Goal: Information Seeking & Learning: Learn about a topic

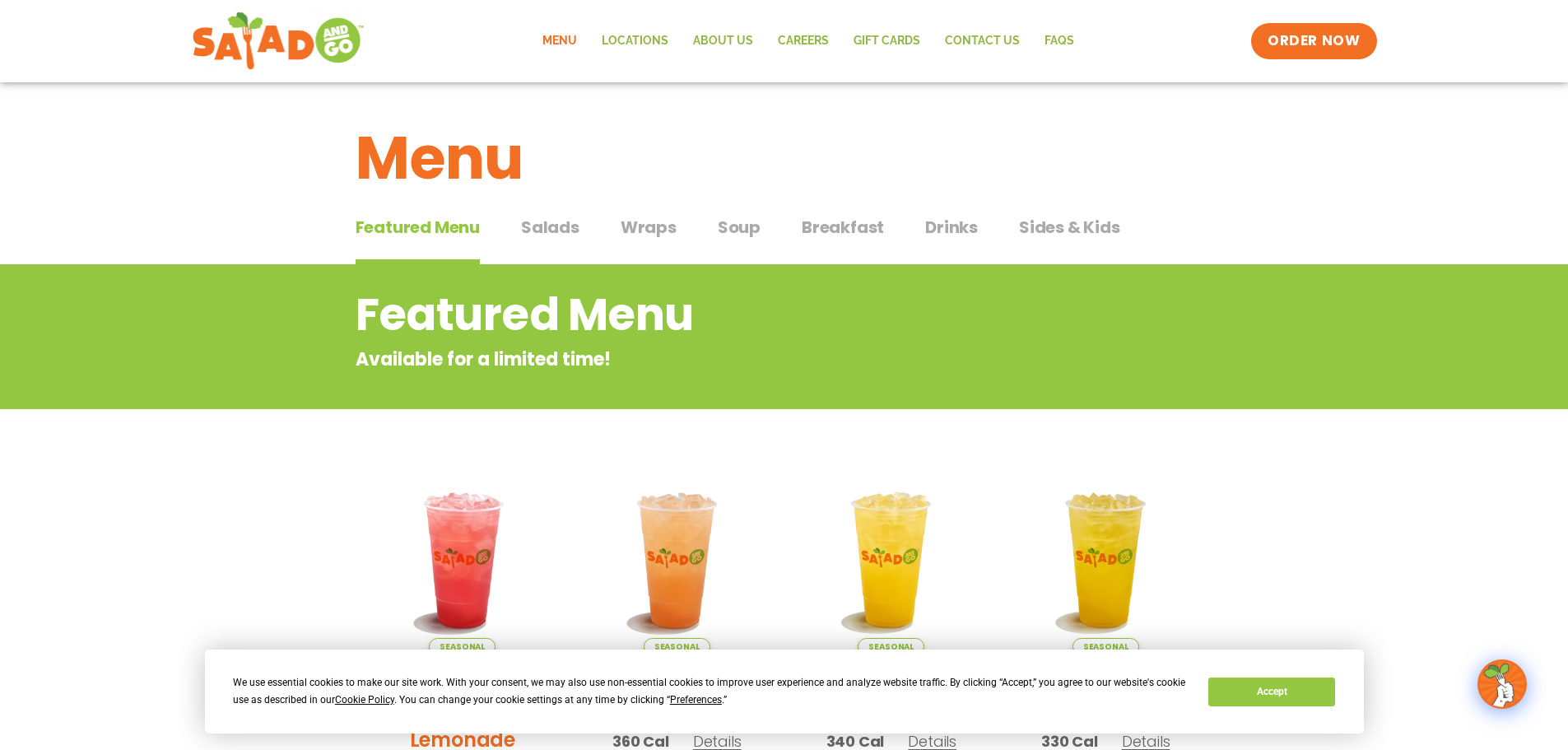
click at [843, 226] on span "Breakfast" at bounding box center [842, 227] width 82 height 25
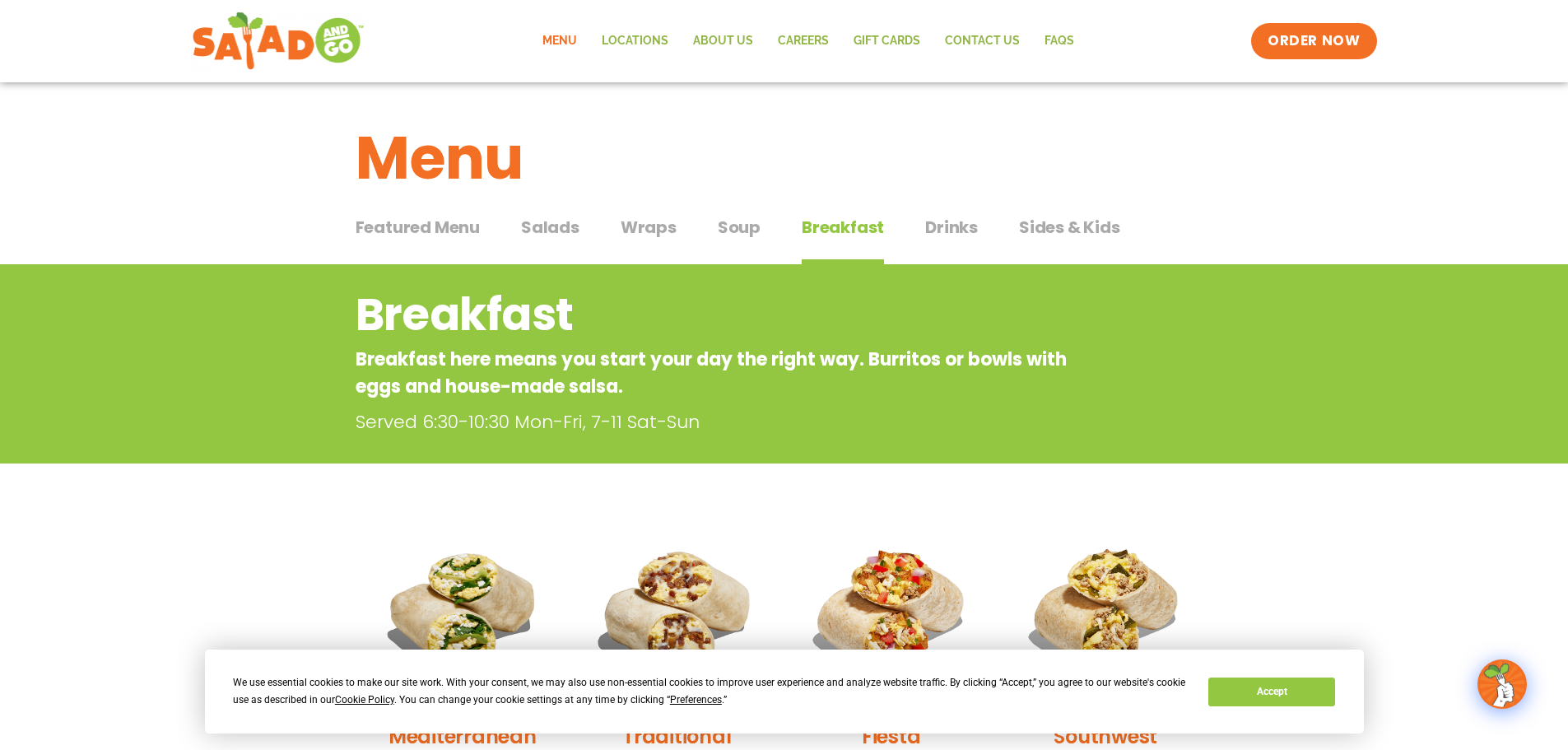
click at [739, 230] on span "Soup" at bounding box center [739, 227] width 42 height 25
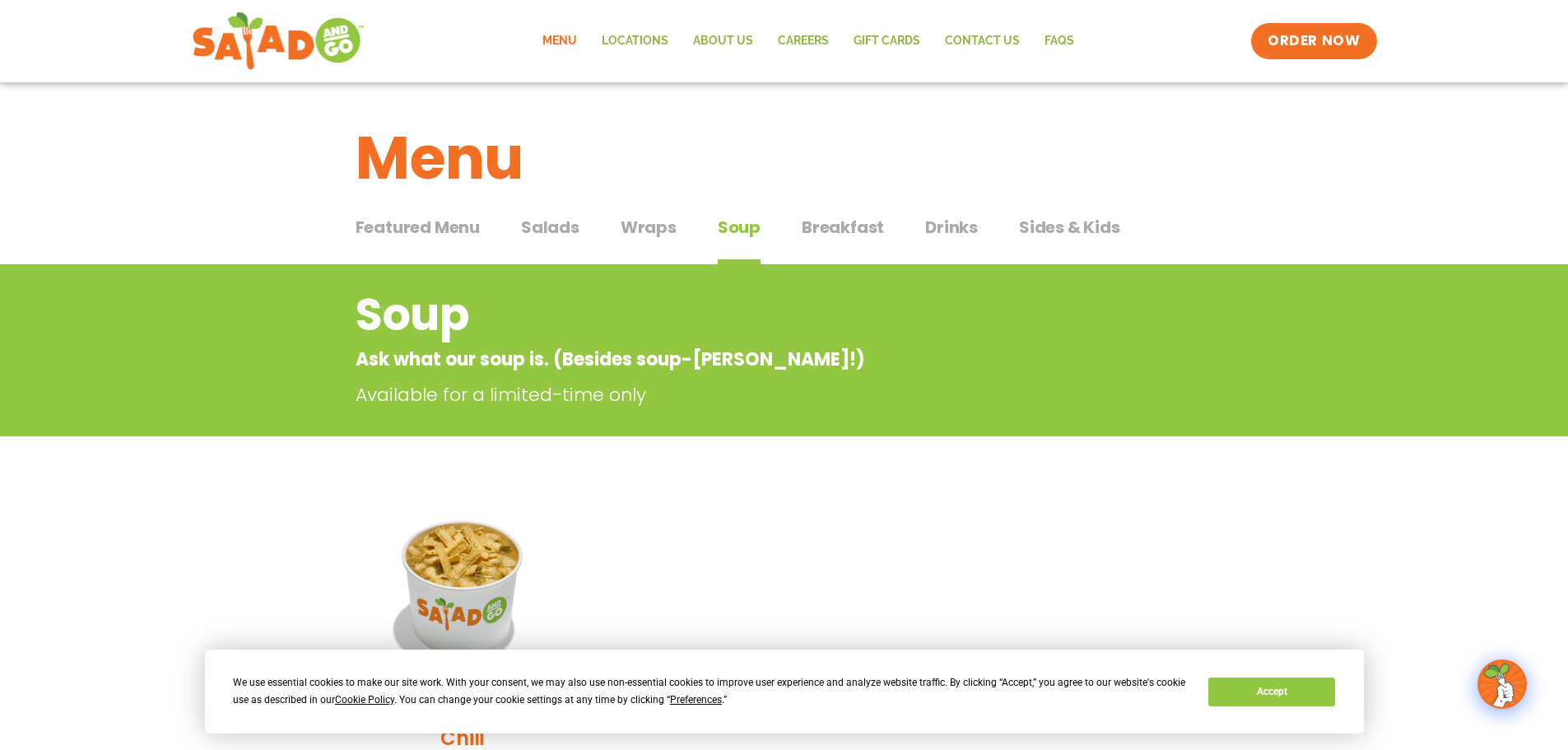
click at [642, 234] on span "Wraps" at bounding box center [648, 227] width 56 height 25
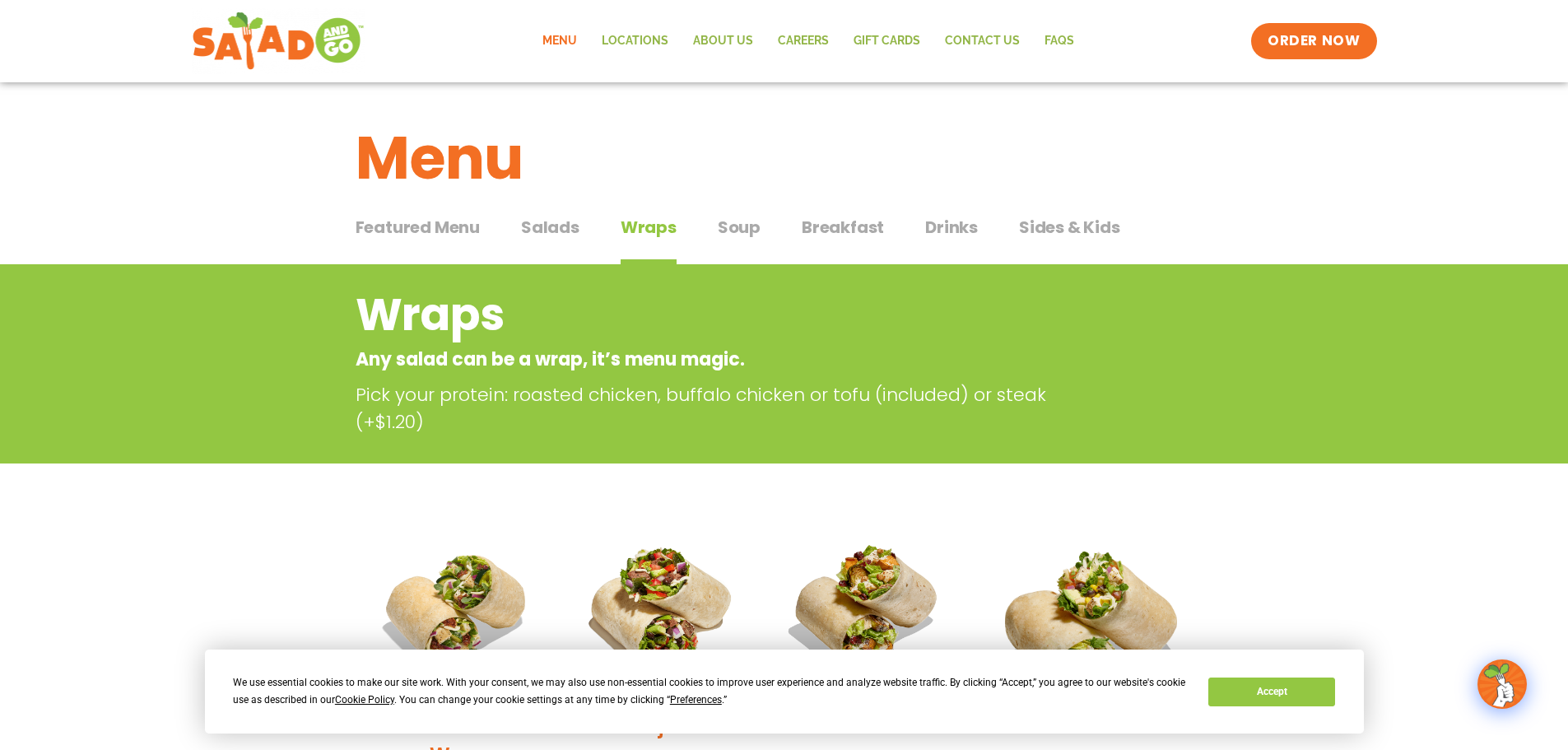
click at [553, 225] on span "Salads" at bounding box center [550, 227] width 58 height 25
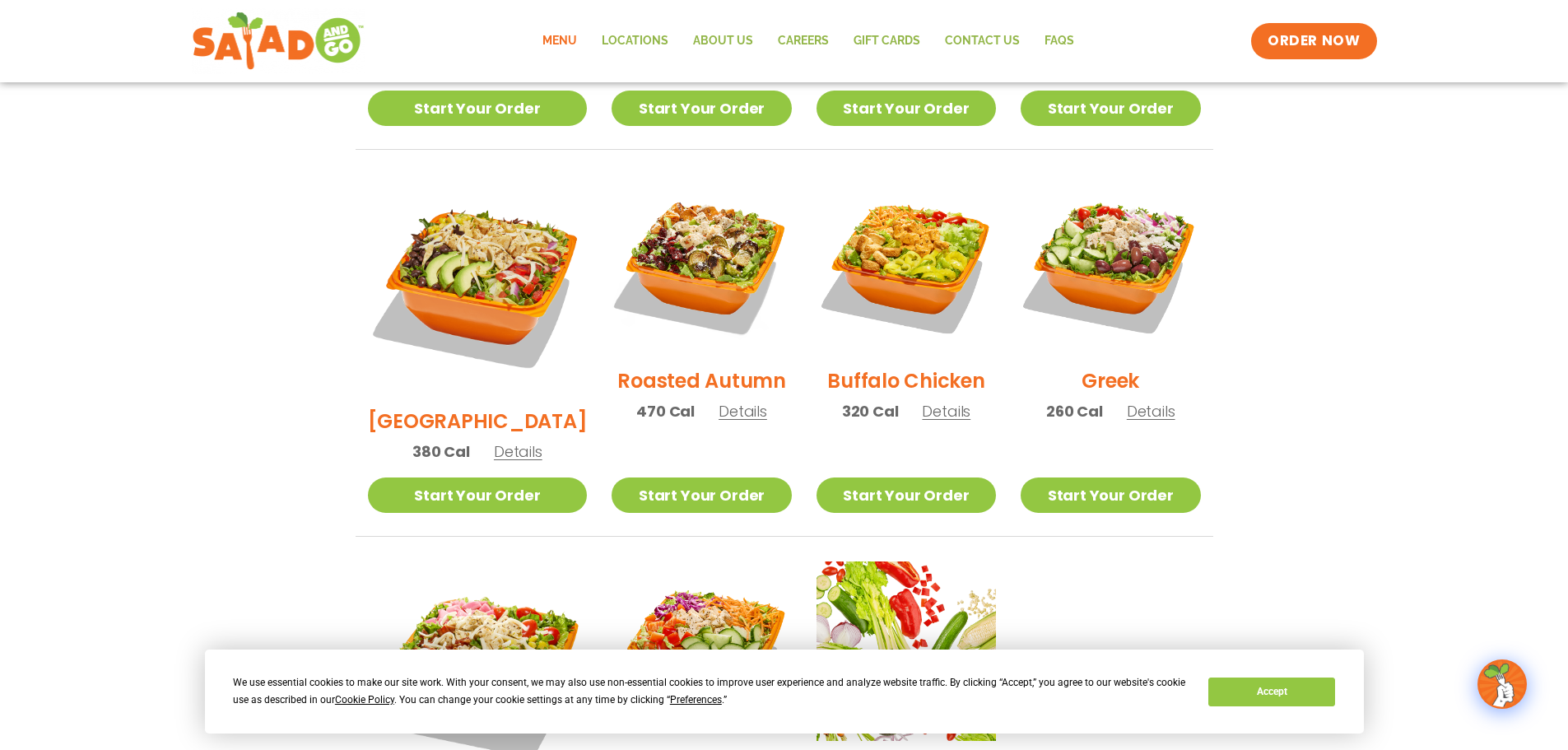
scroll to position [741, 0]
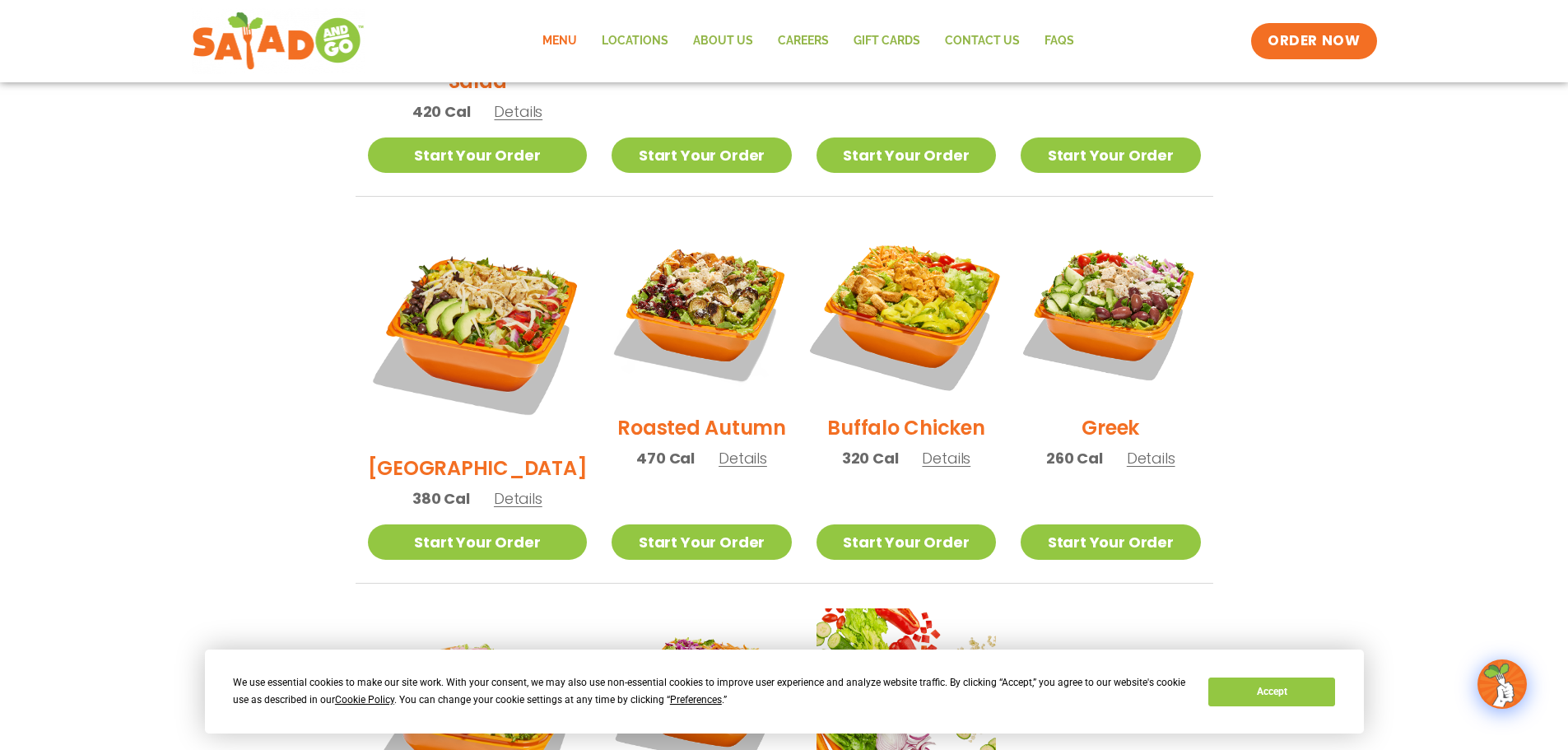
click at [864, 250] on img at bounding box center [906, 311] width 210 height 210
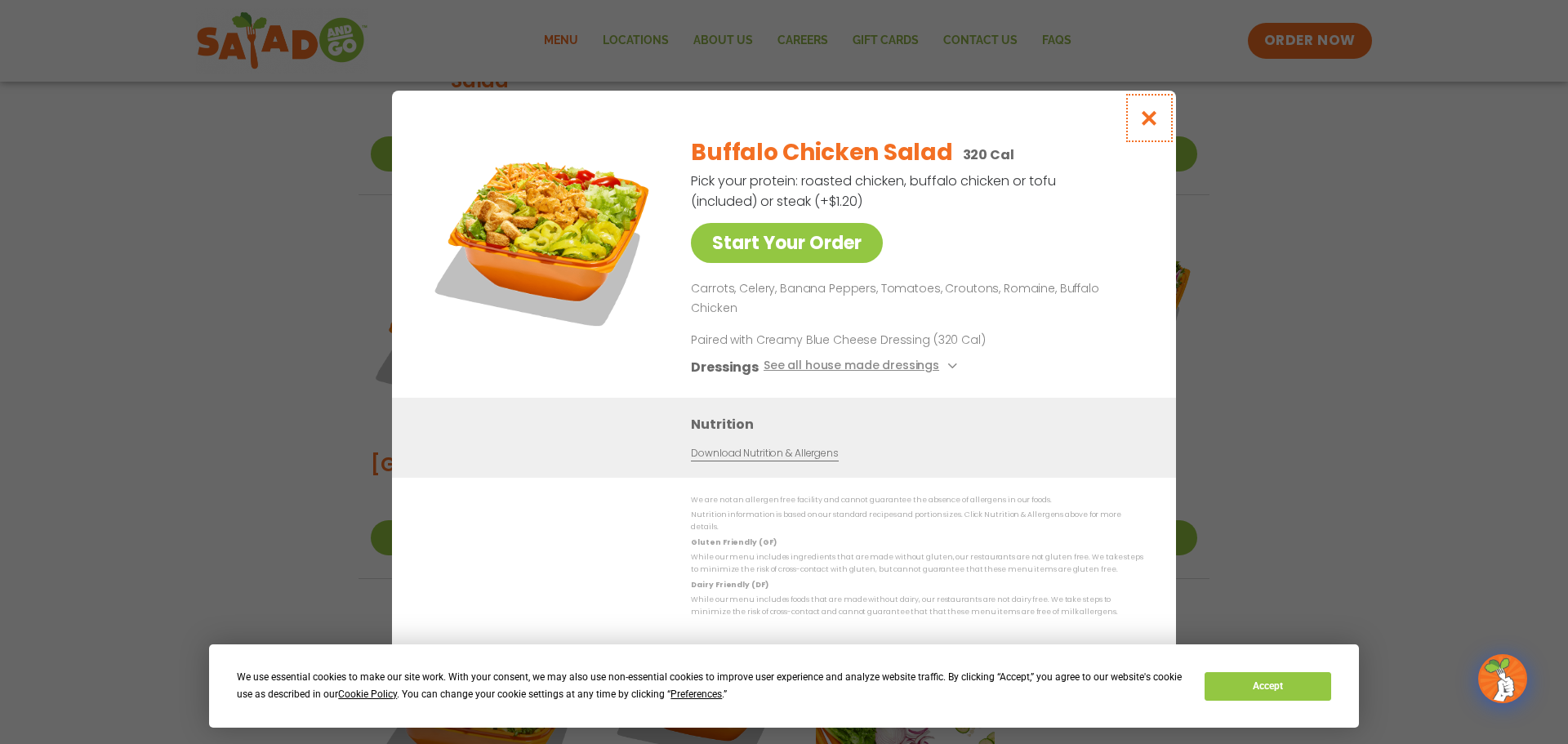
click at [1142, 126] on icon "Close modal" at bounding box center [1150, 118] width 20 height 17
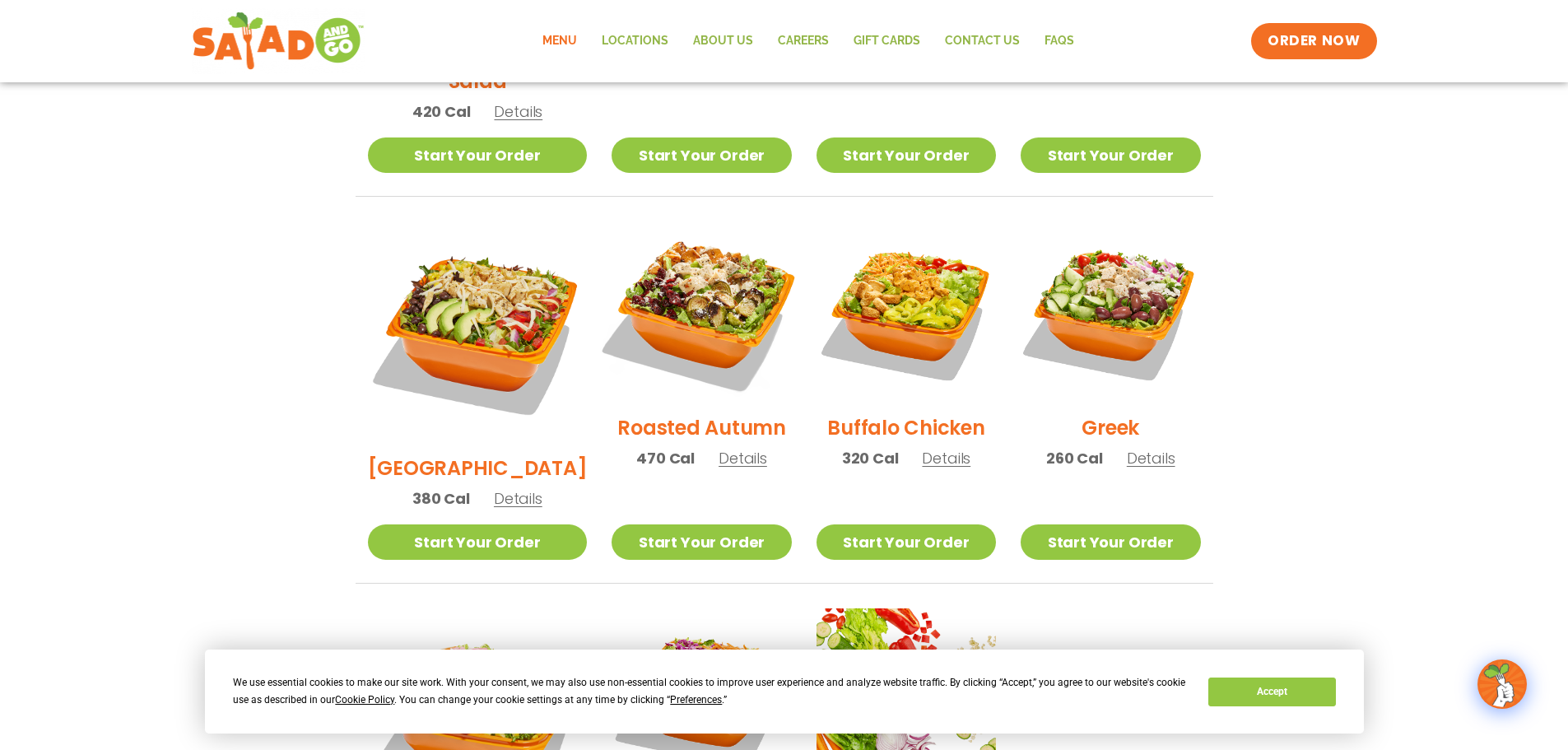
click at [687, 270] on img at bounding box center [701, 311] width 210 height 210
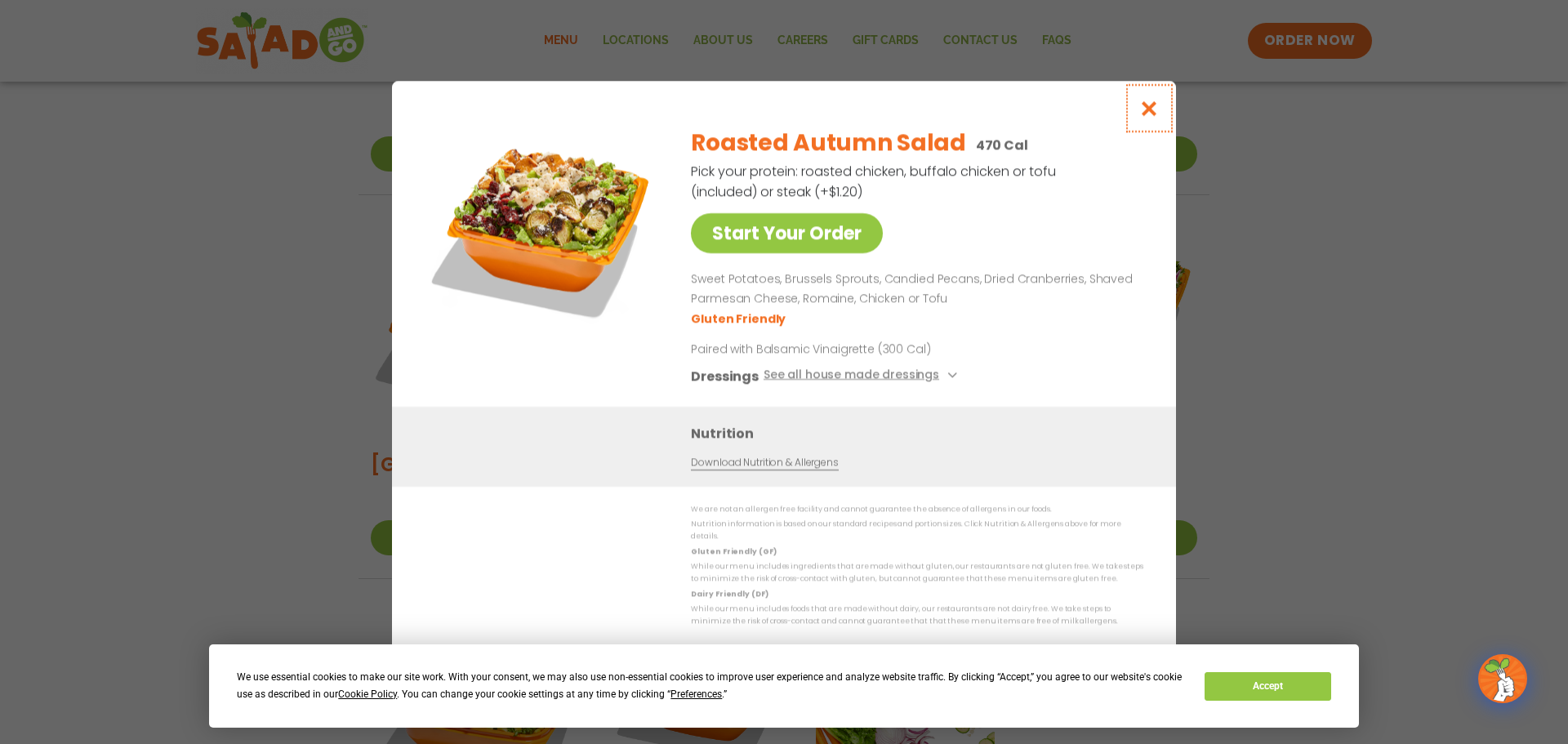
click at [1150, 110] on icon "Close modal" at bounding box center [1150, 108] width 20 height 17
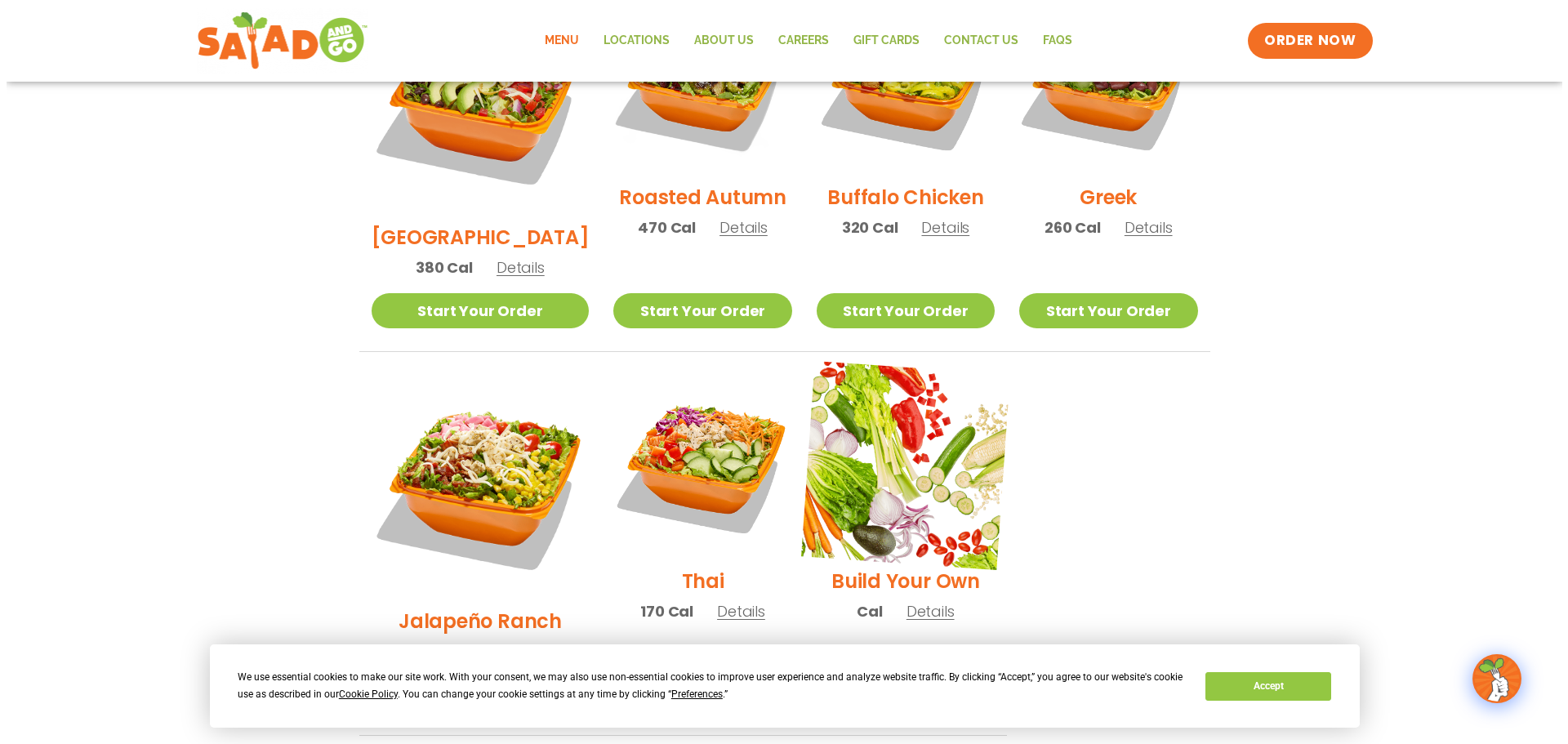
scroll to position [1062, 0]
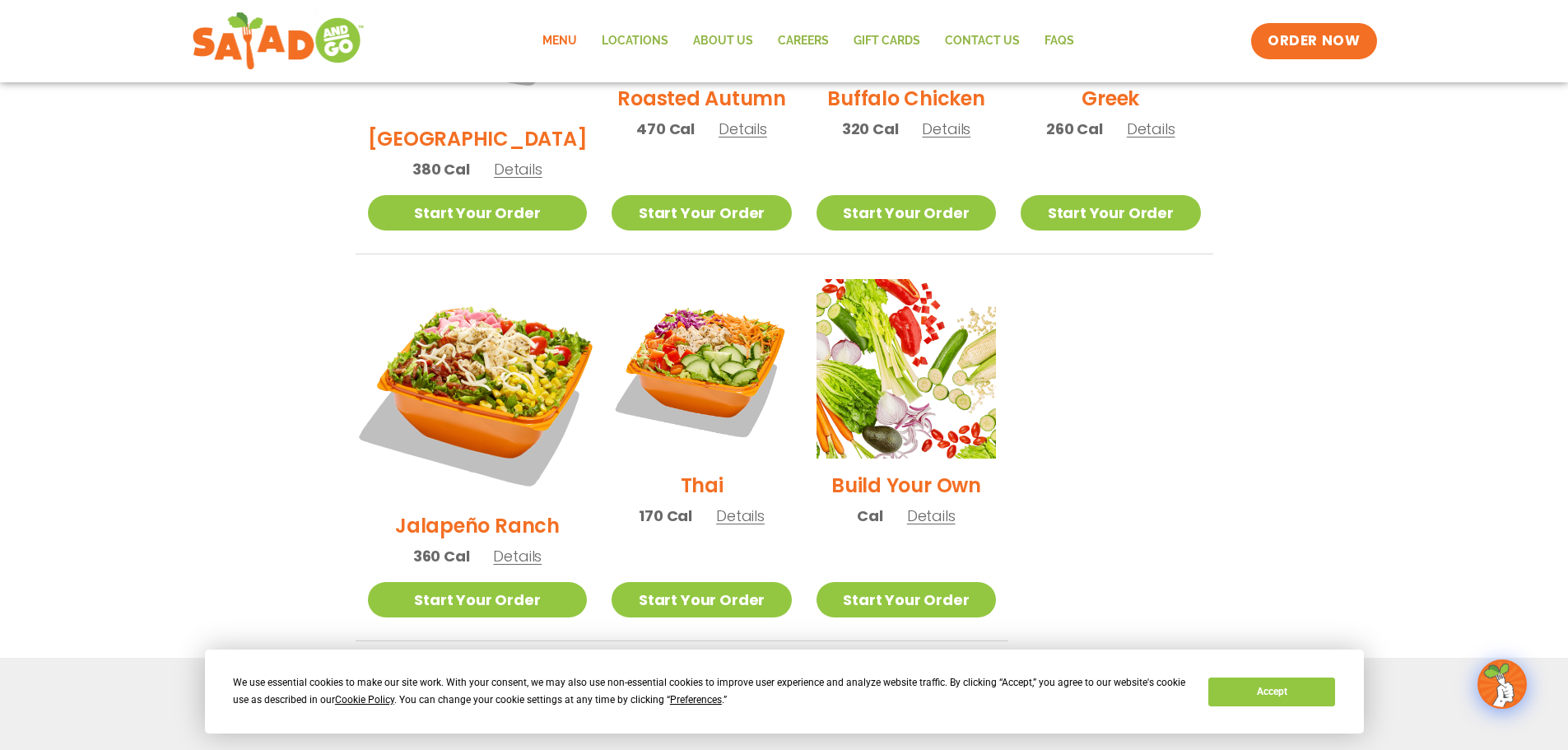
click at [389, 283] on img at bounding box center [476, 388] width 257 height 257
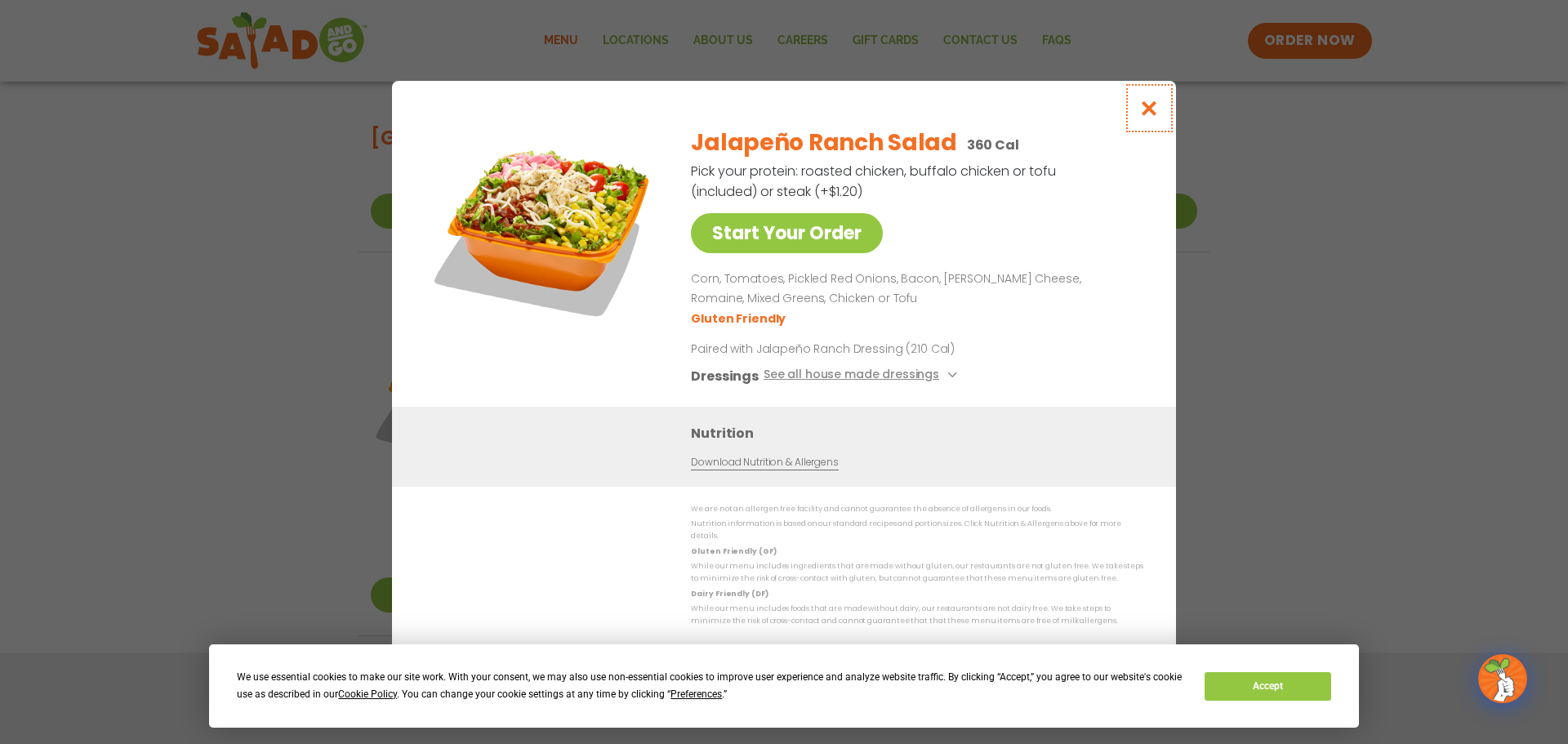
click at [1153, 116] on icon "Close modal" at bounding box center [1150, 108] width 20 height 17
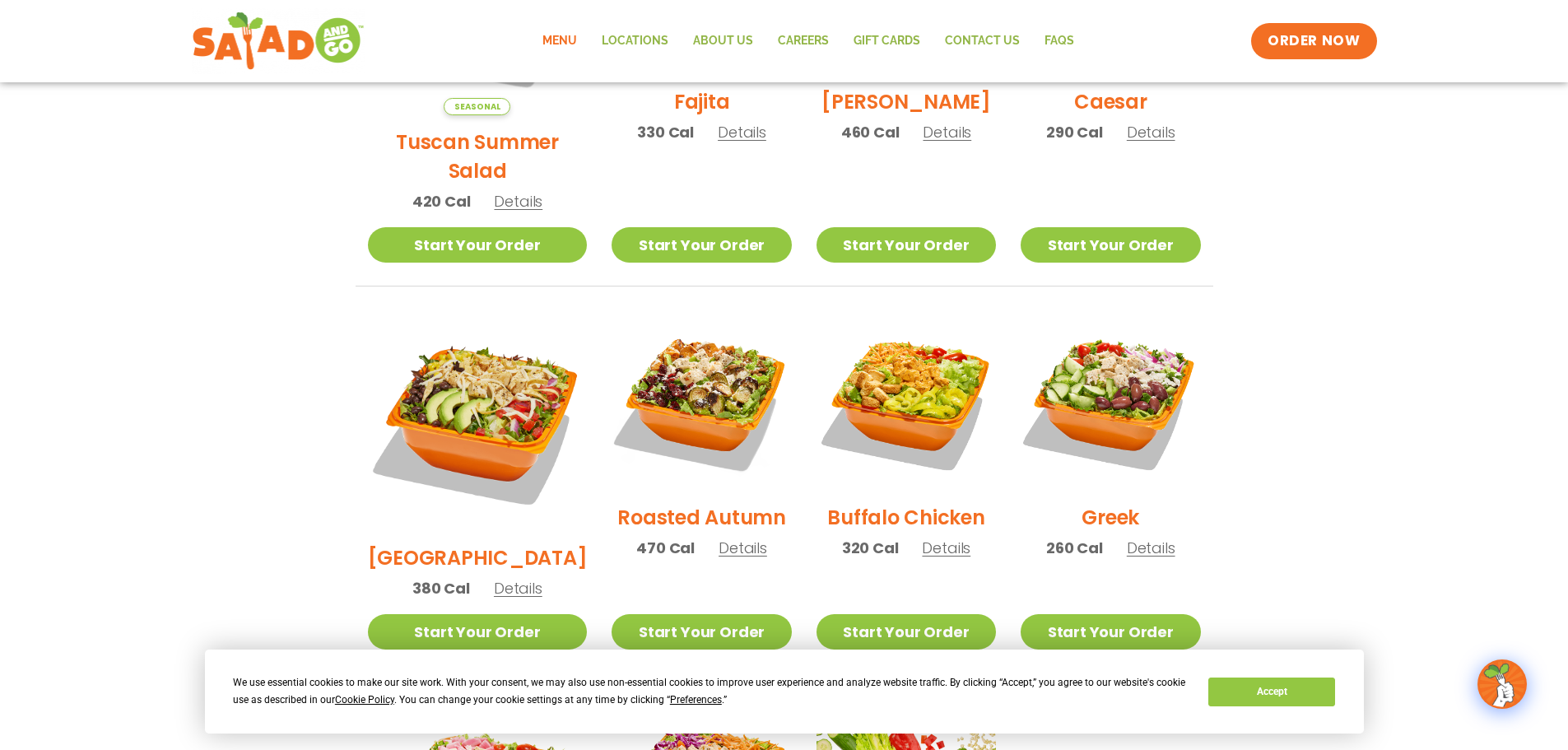
scroll to position [625, 0]
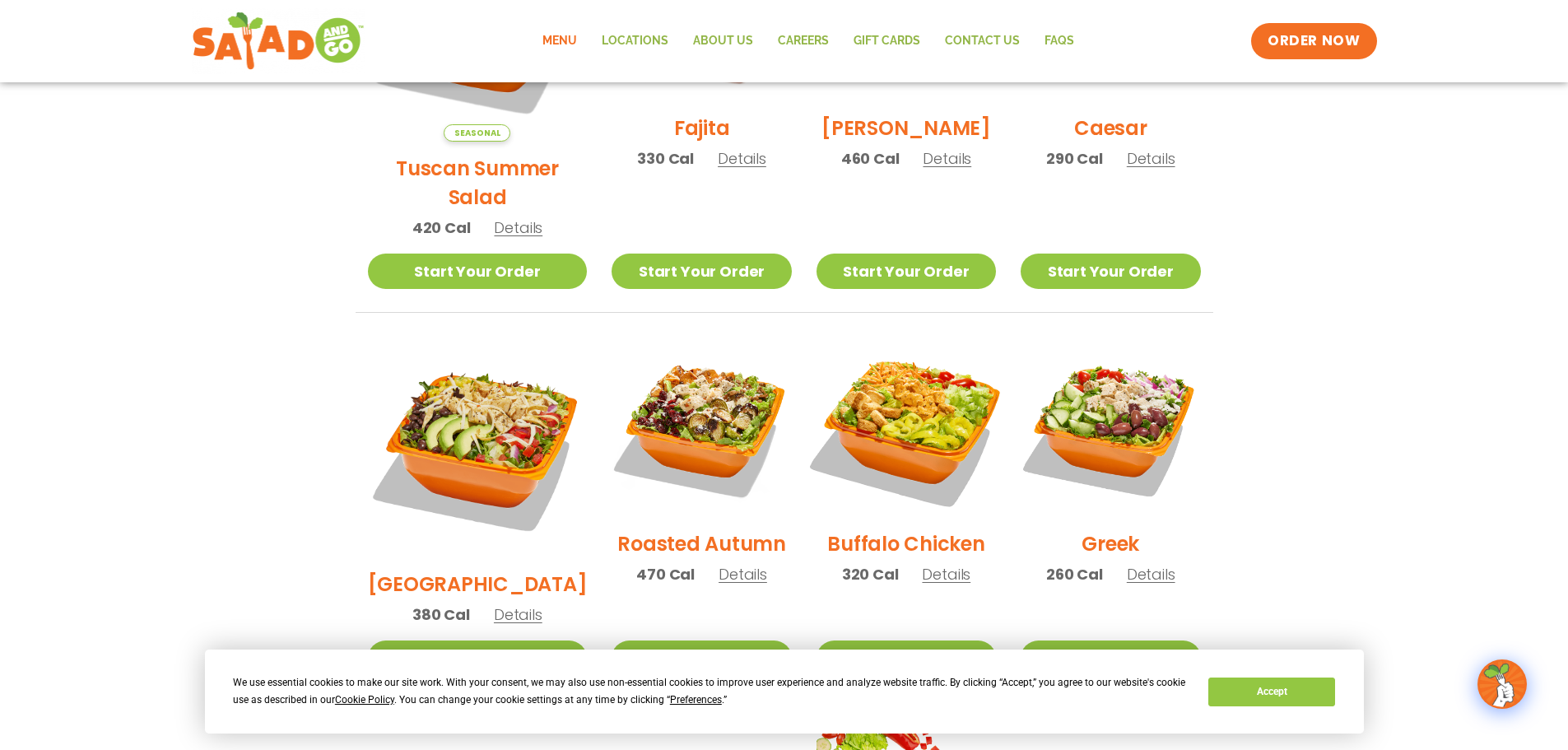
click at [893, 383] on img at bounding box center [906, 427] width 210 height 210
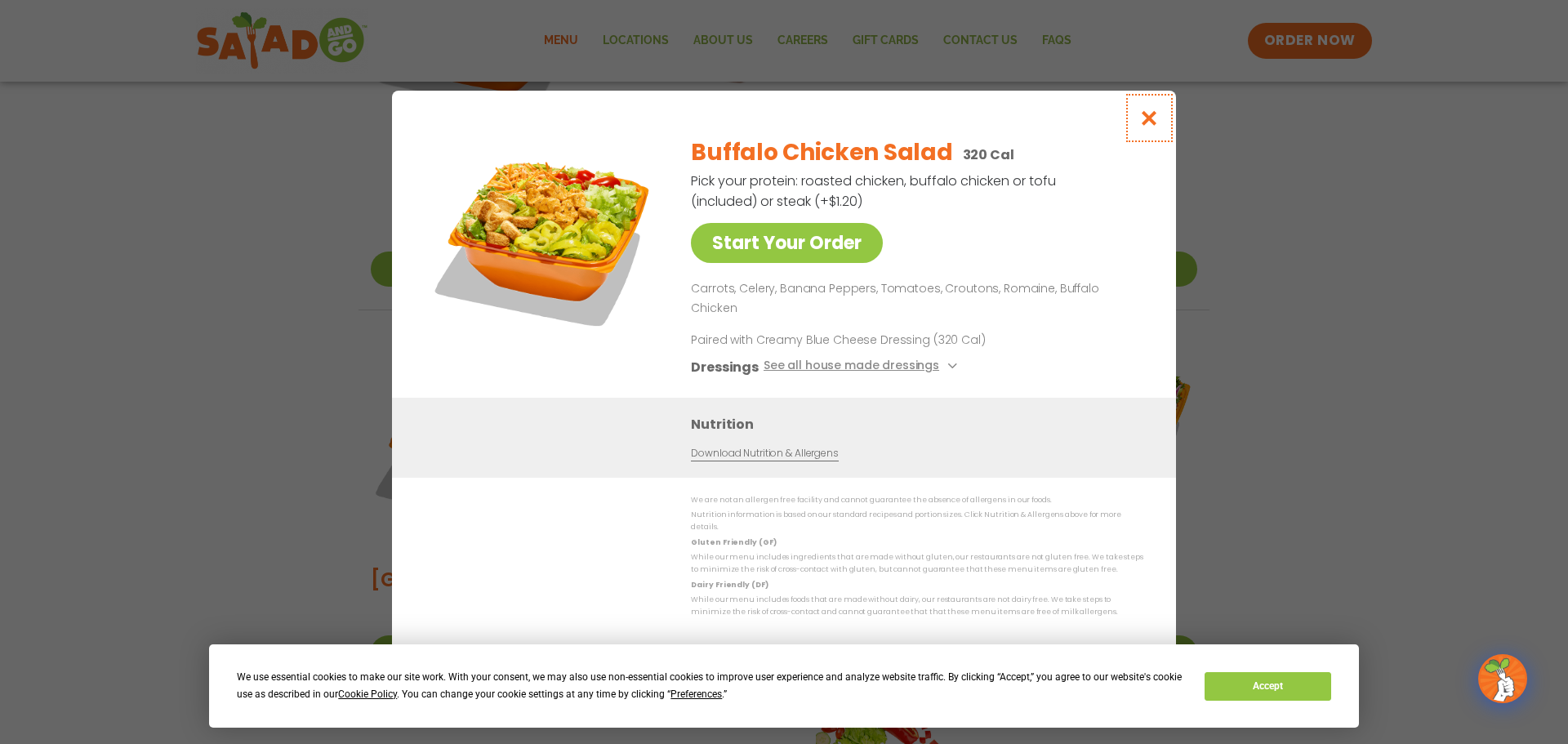
click at [1151, 126] on icon "Close modal" at bounding box center [1150, 118] width 20 height 17
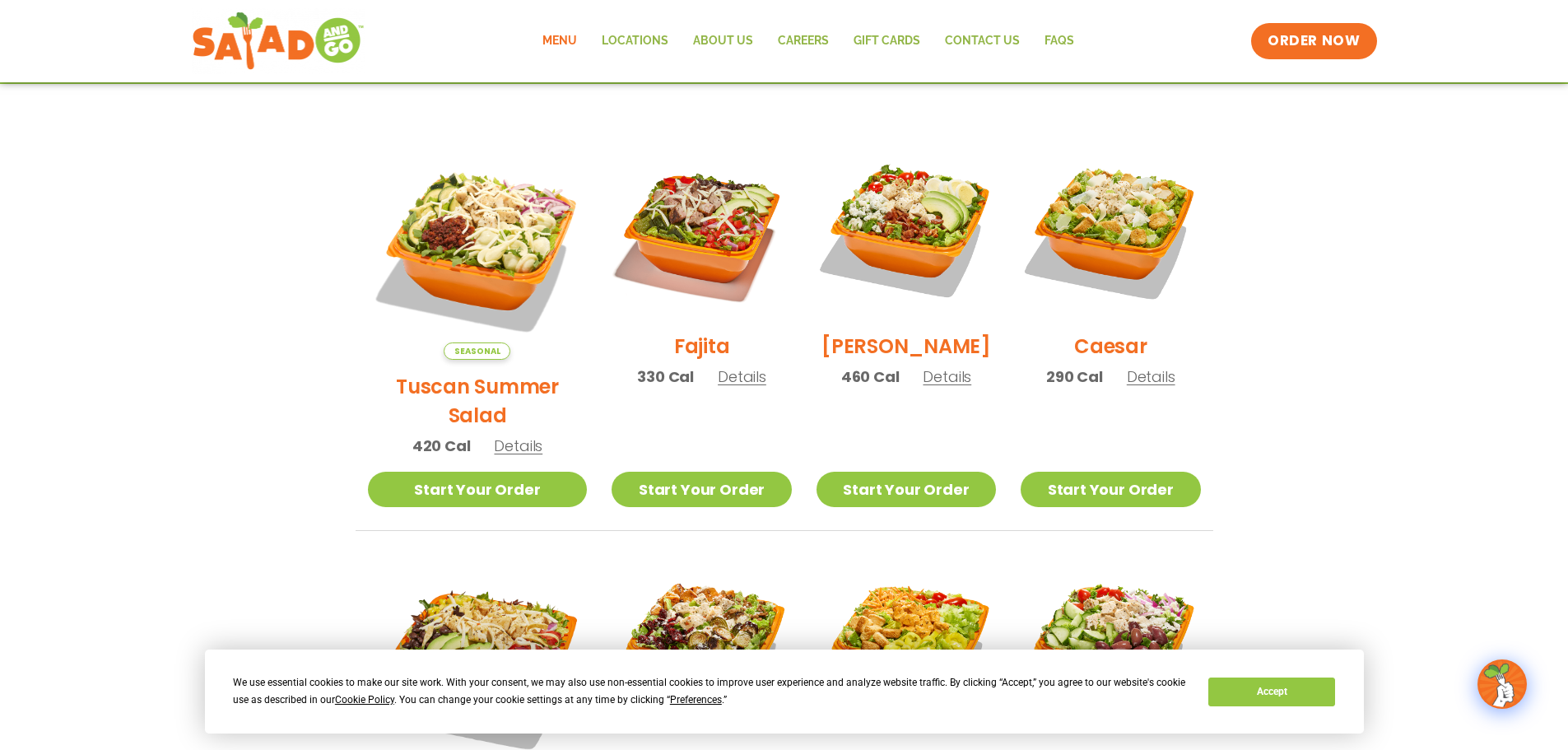
scroll to position [378, 0]
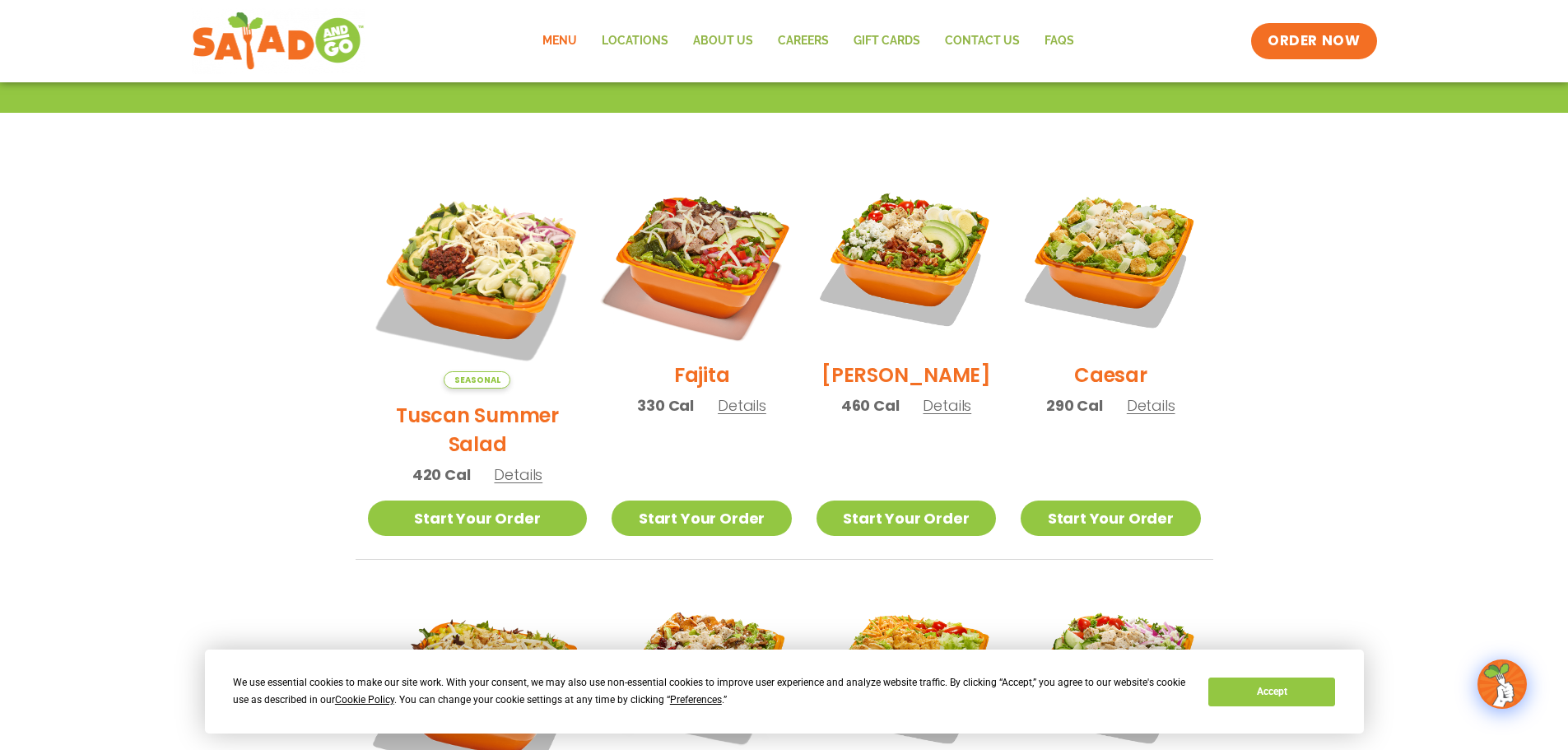
click at [671, 248] on img at bounding box center [701, 258] width 210 height 210
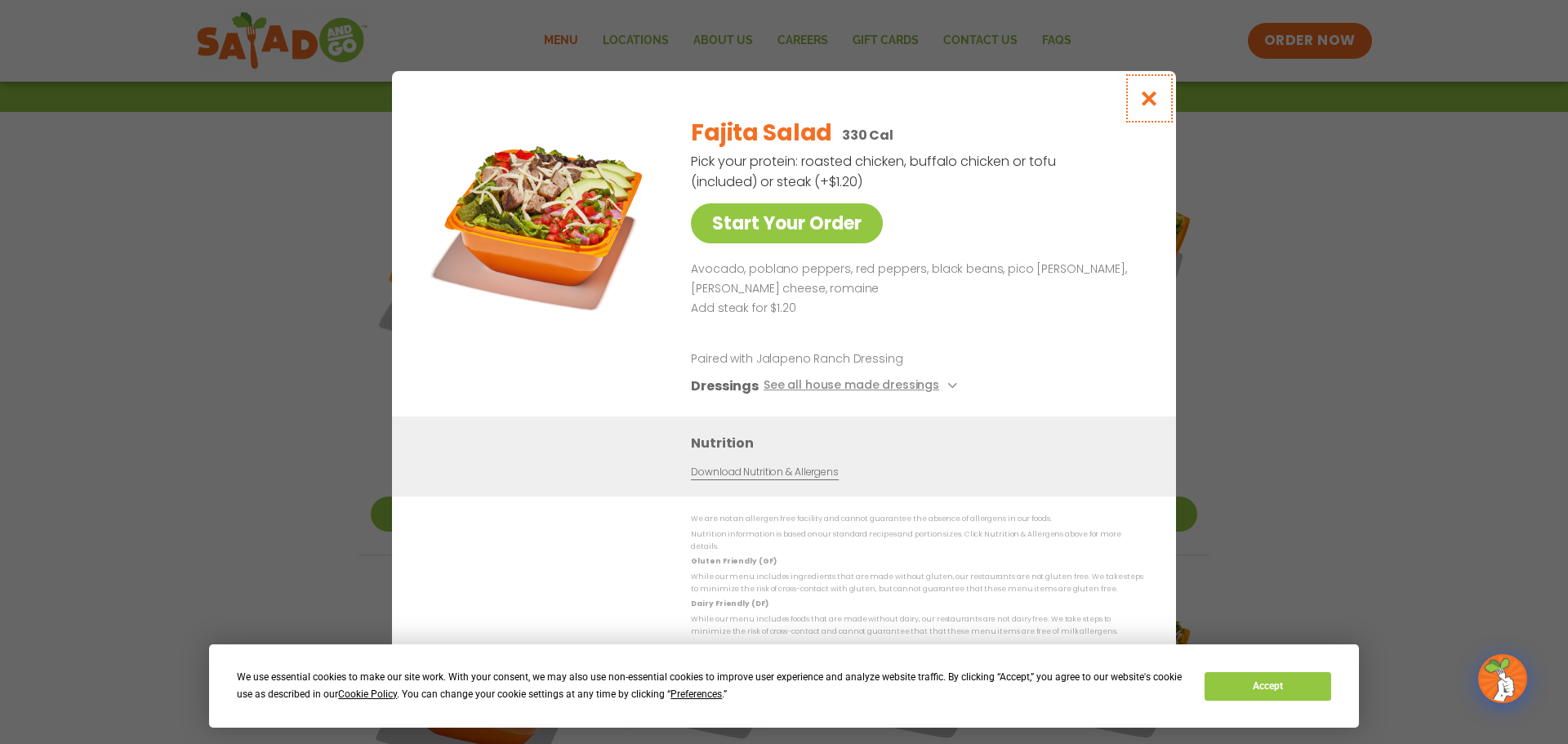
click at [1152, 100] on icon "Close modal" at bounding box center [1150, 98] width 20 height 17
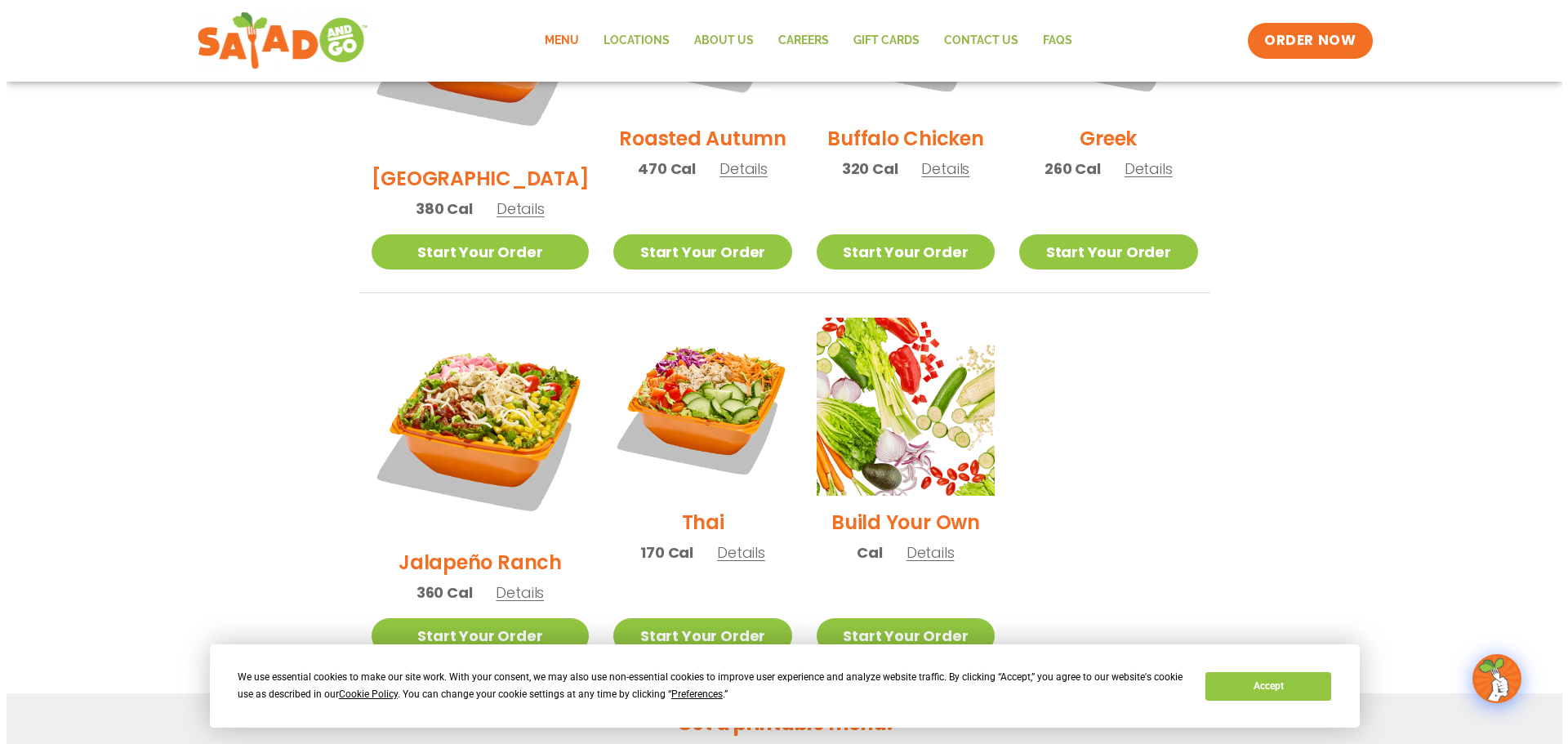
scroll to position [1028, 0]
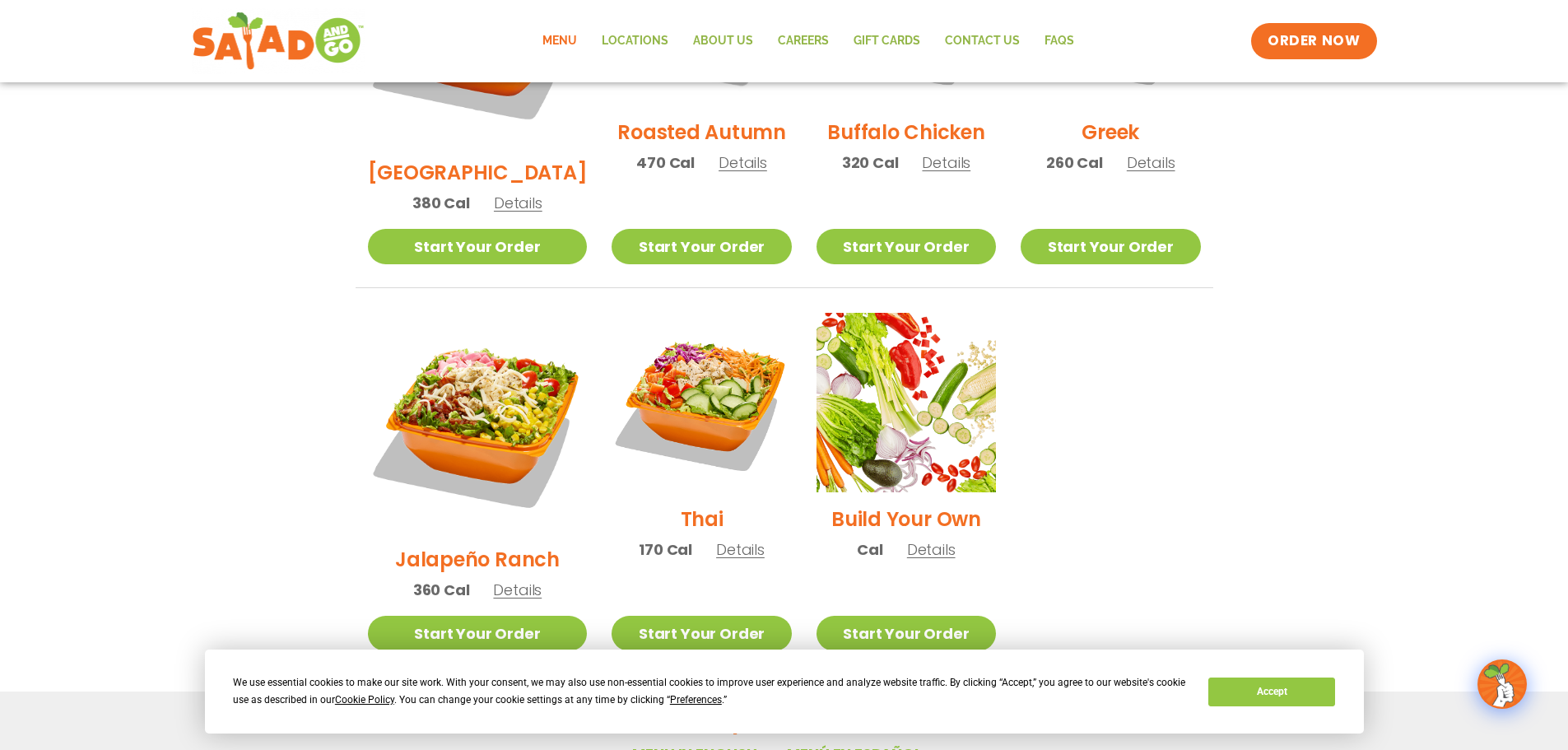
click at [670, 375] on img at bounding box center [701, 402] width 180 height 180
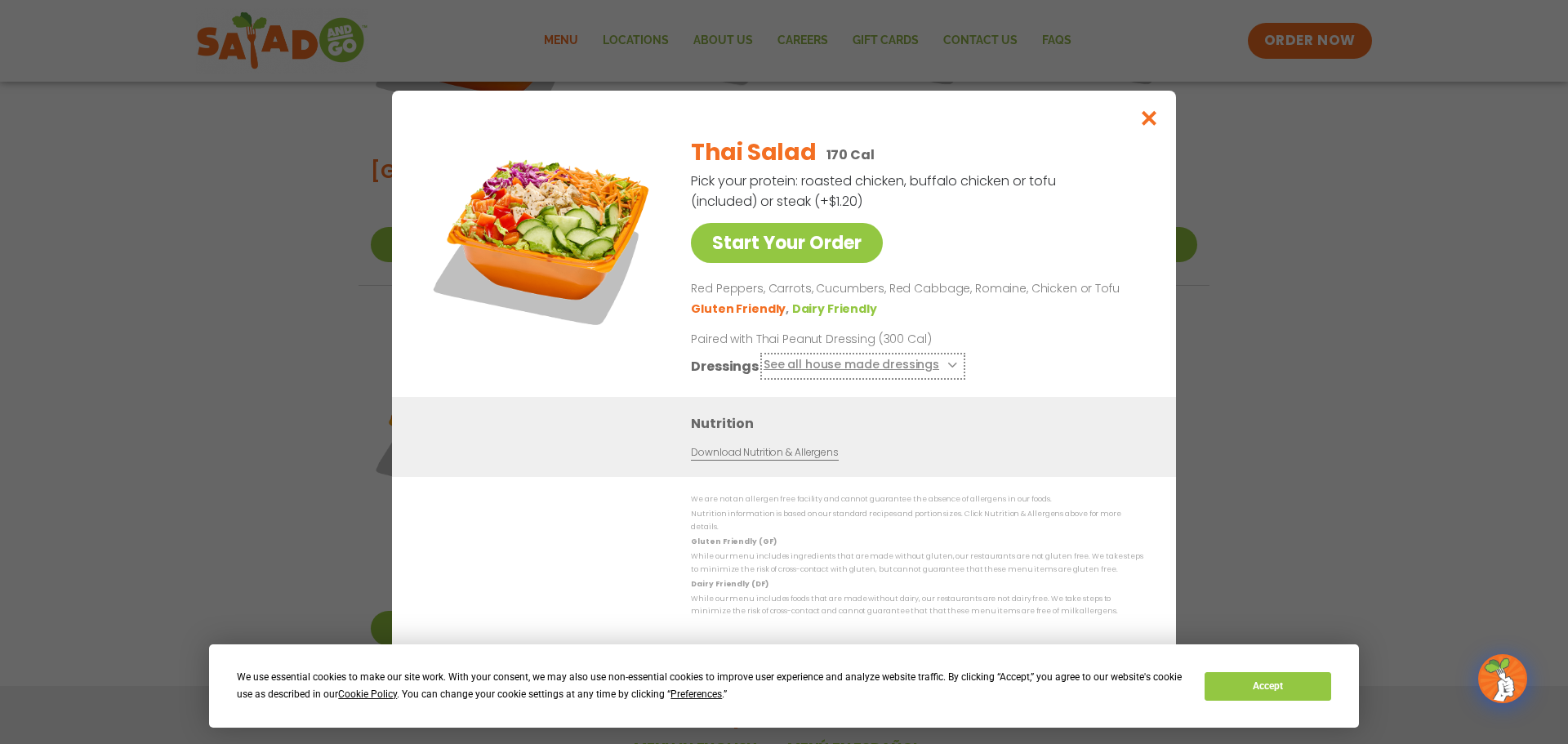
click at [918, 375] on button "See all house made dressings" at bounding box center [862, 366] width 199 height 20
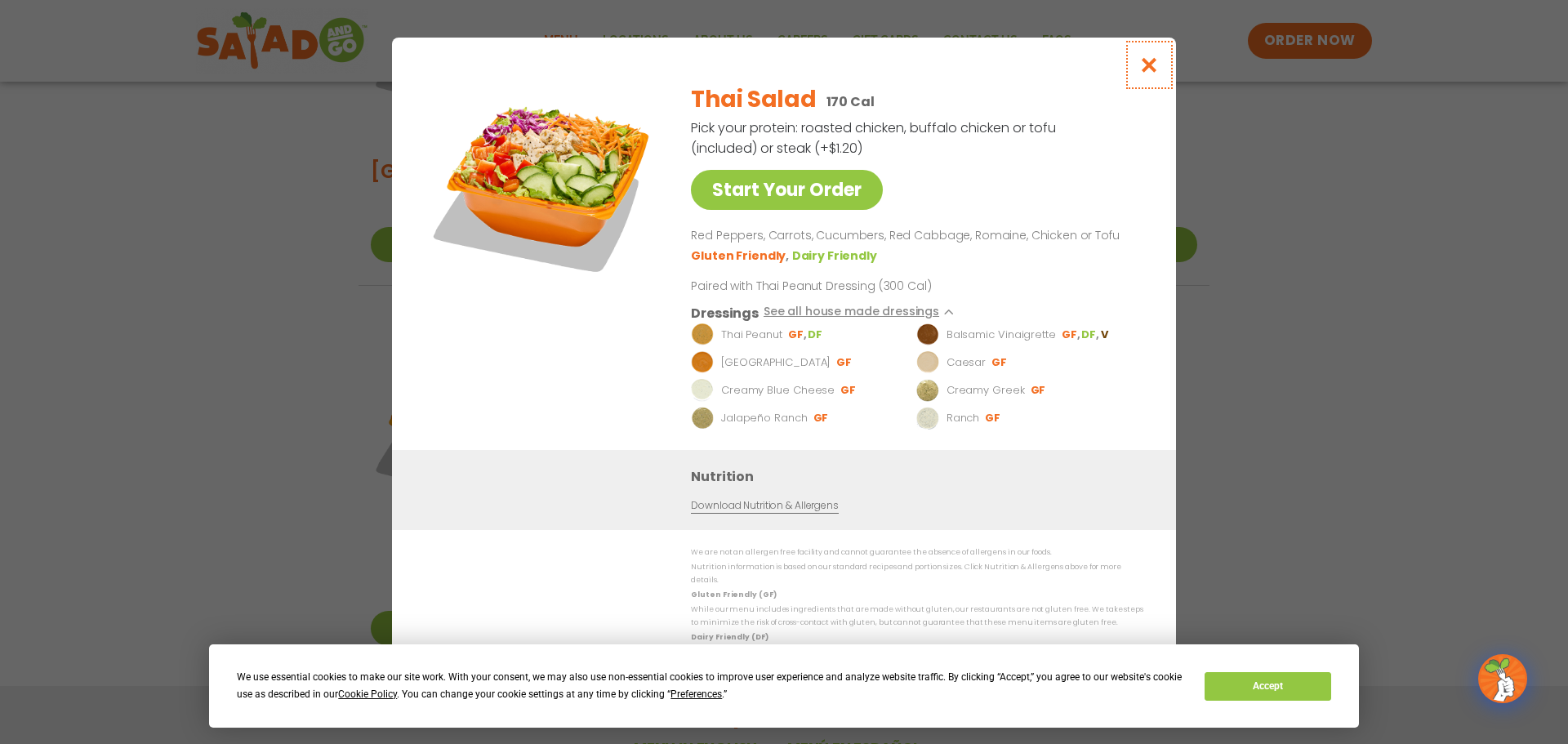
click at [1148, 73] on icon "Close modal" at bounding box center [1150, 65] width 20 height 17
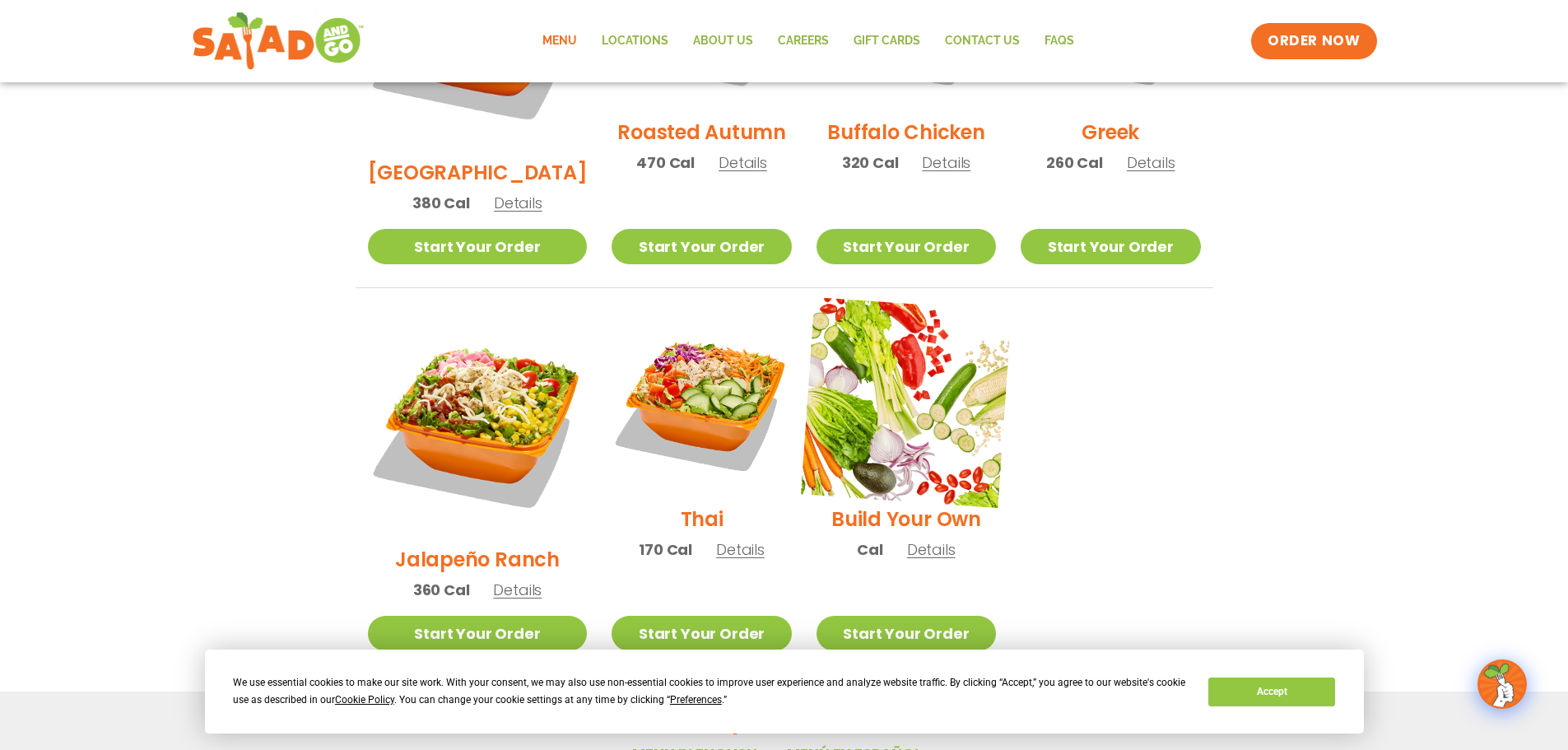
click at [890, 363] on img at bounding box center [906, 402] width 210 height 210
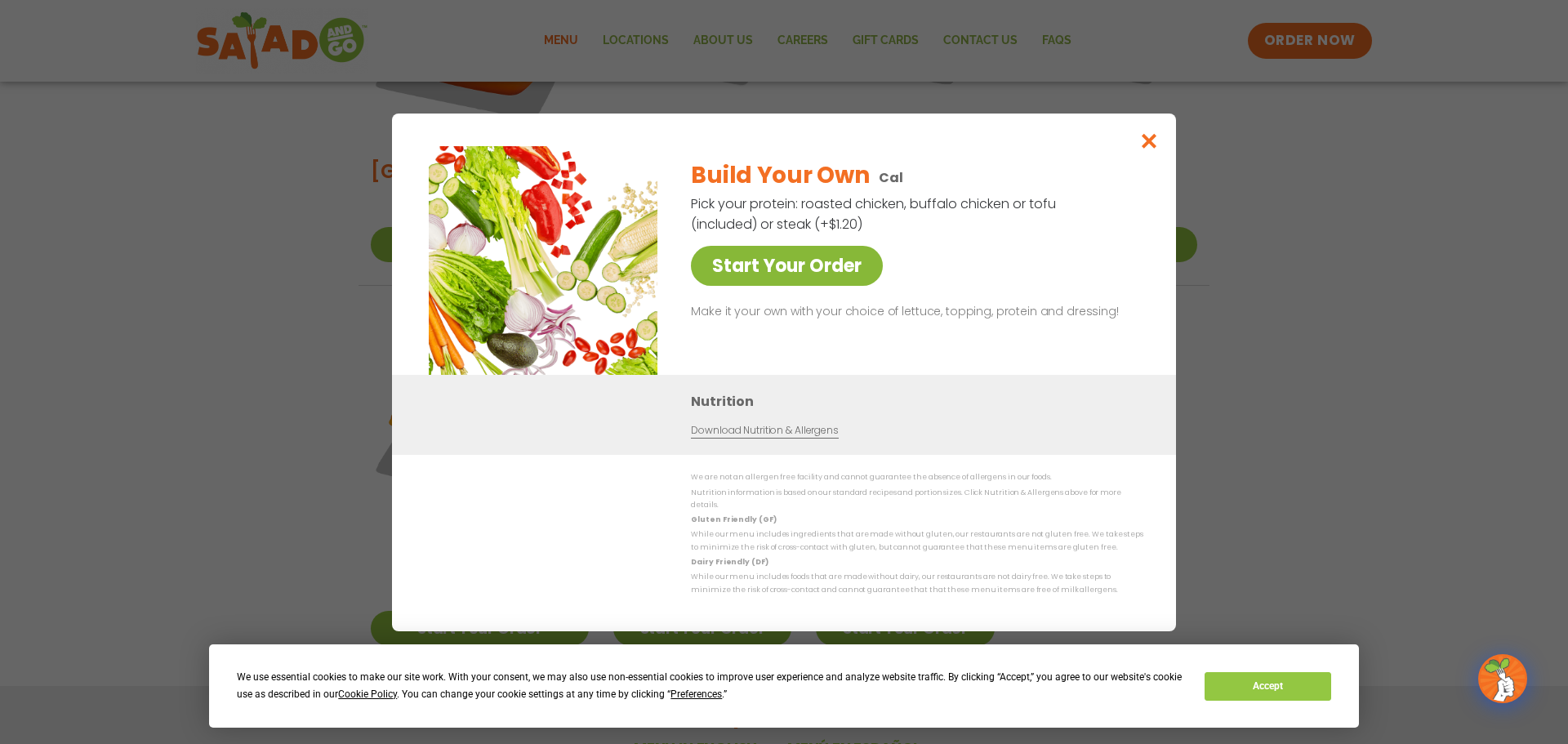
click at [774, 276] on link "Start Your Order" at bounding box center [787, 266] width 192 height 40
